Goal: Find specific fact: Find specific fact

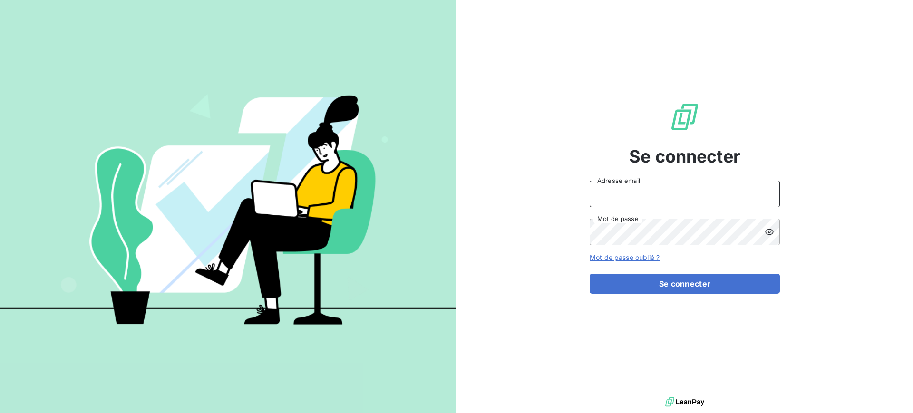
click at [615, 199] on input "Adresse email" at bounding box center [685, 194] width 190 height 27
type input "franck.lavocat@tamarins.re"
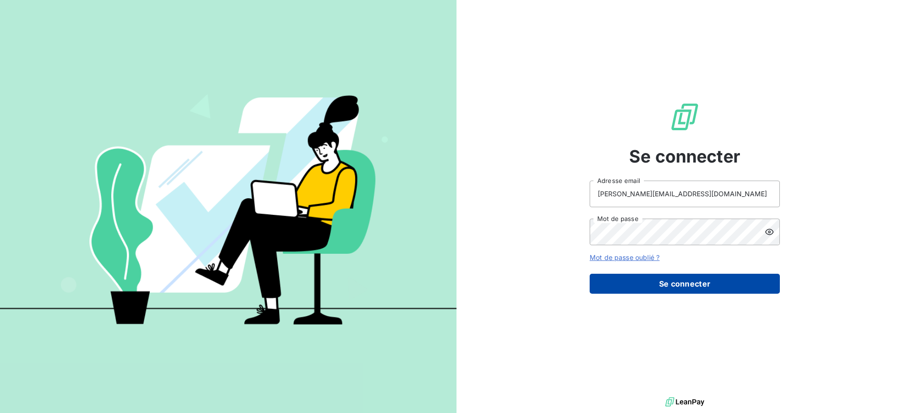
click at [703, 279] on button "Se connecter" at bounding box center [685, 284] width 190 height 20
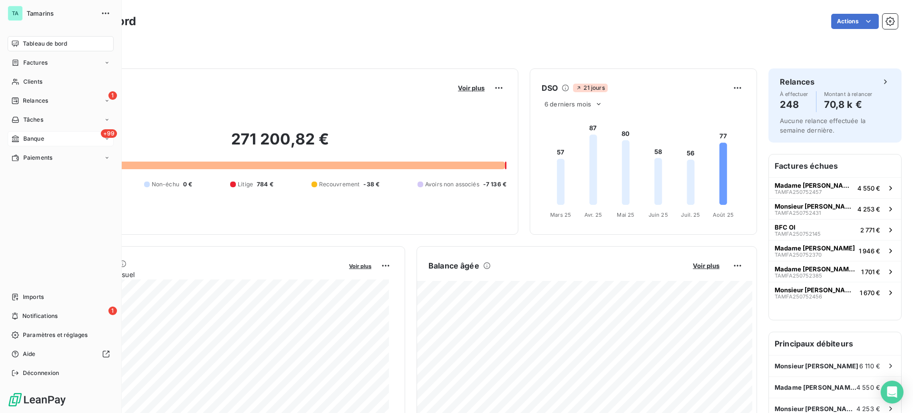
click at [34, 136] on span "Banque" at bounding box center [33, 139] width 21 height 9
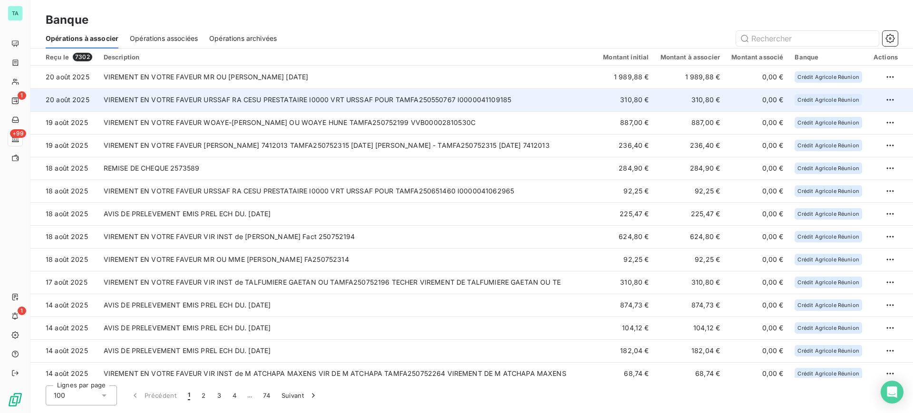
click at [296, 104] on td "VIREMENT EN VOTRE FAVEUR URSSAF RA CESU PRESTATAIRE I0000 VRT URSSAF POUR TAMFA…" at bounding box center [348, 99] width 500 height 23
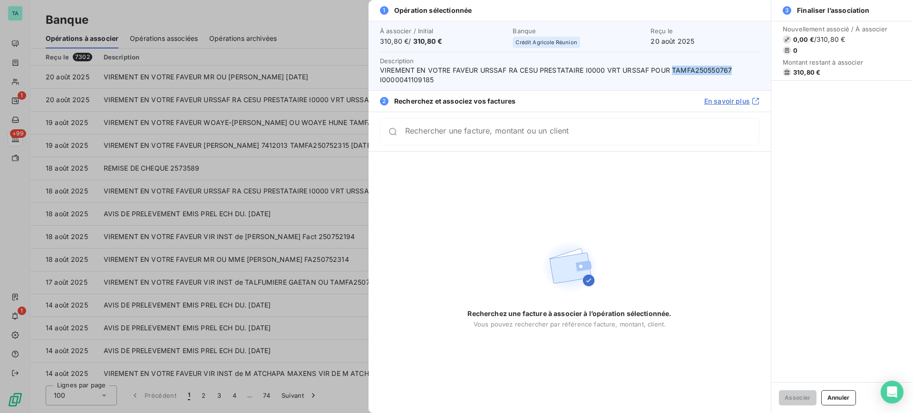
drag, startPoint x: 730, startPoint y: 68, endPoint x: 672, endPoint y: 73, distance: 57.3
click at [672, 73] on span "VIREMENT EN VOTRE FAVEUR URSSAF RA CESU PRESTATAIRE I0000 VRT URSSAF POUR TAMFA…" at bounding box center [569, 75] width 379 height 19
drag, startPoint x: 680, startPoint y: 64, endPoint x: 675, endPoint y: 72, distance: 9.6
click at [675, 72] on span "VIREMENT EN VOTRE FAVEUR URSSAF RA CESU PRESTATAIRE I0000 VRT URSSAF POUR TAMFA…" at bounding box center [569, 75] width 379 height 19
drag, startPoint x: 671, startPoint y: 69, endPoint x: 730, endPoint y: 73, distance: 59.1
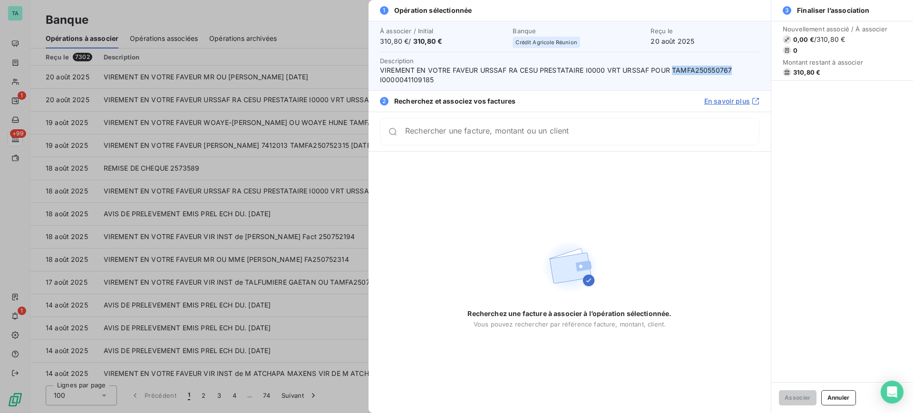
click at [730, 73] on span "VIREMENT EN VOTRE FAVEUR URSSAF RA CESU PRESTATAIRE I0000 VRT URSSAF POUR TAMFA…" at bounding box center [569, 75] width 379 height 19
copy span "TAMFA250550767"
click at [826, 399] on button "Annuler" at bounding box center [838, 397] width 35 height 15
